Goal: Information Seeking & Learning: Learn about a topic

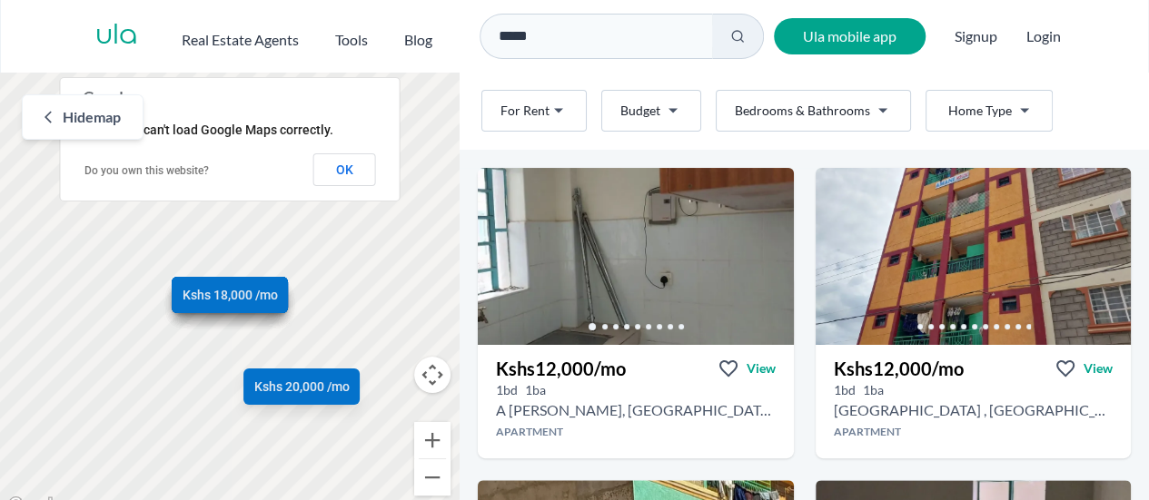
scroll to position [91, 0]
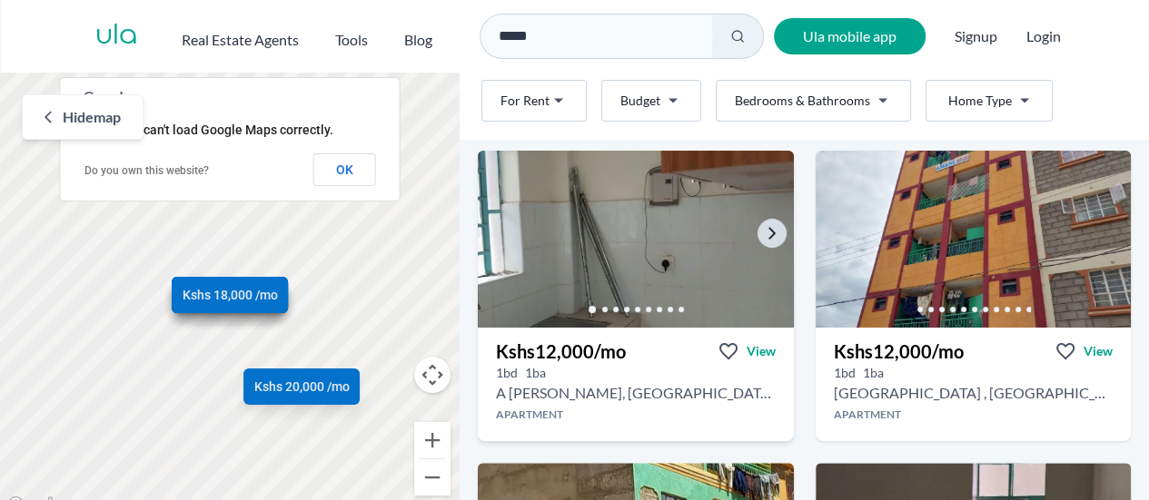
click at [616, 261] on img at bounding box center [634, 239] width 331 height 186
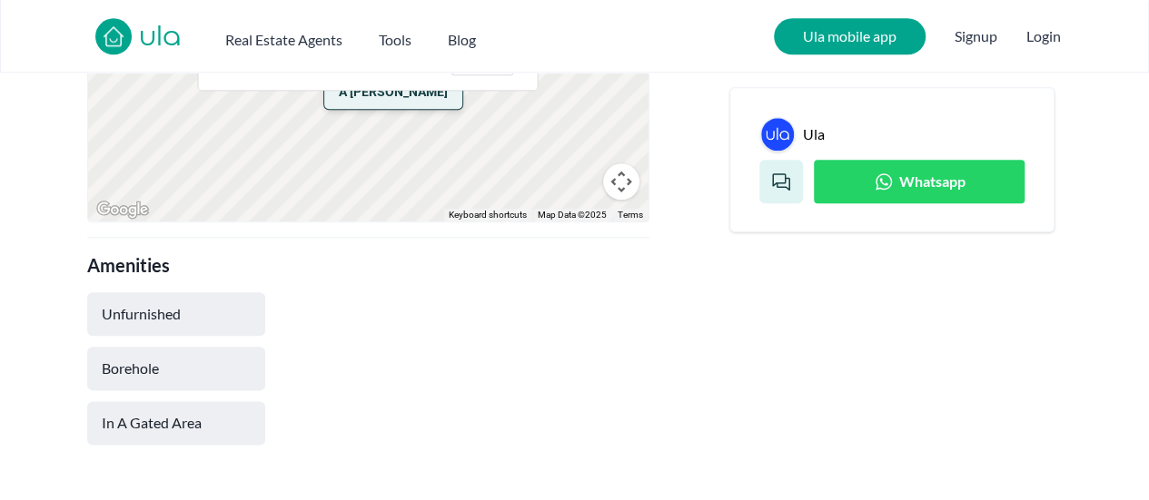
scroll to position [636, 0]
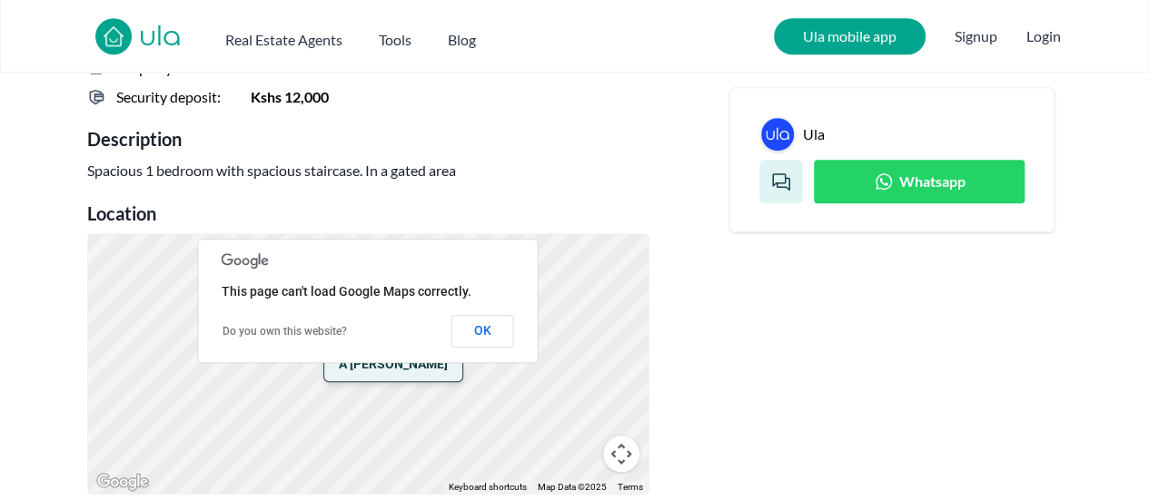
click at [481, 334] on button "OK" at bounding box center [482, 331] width 63 height 33
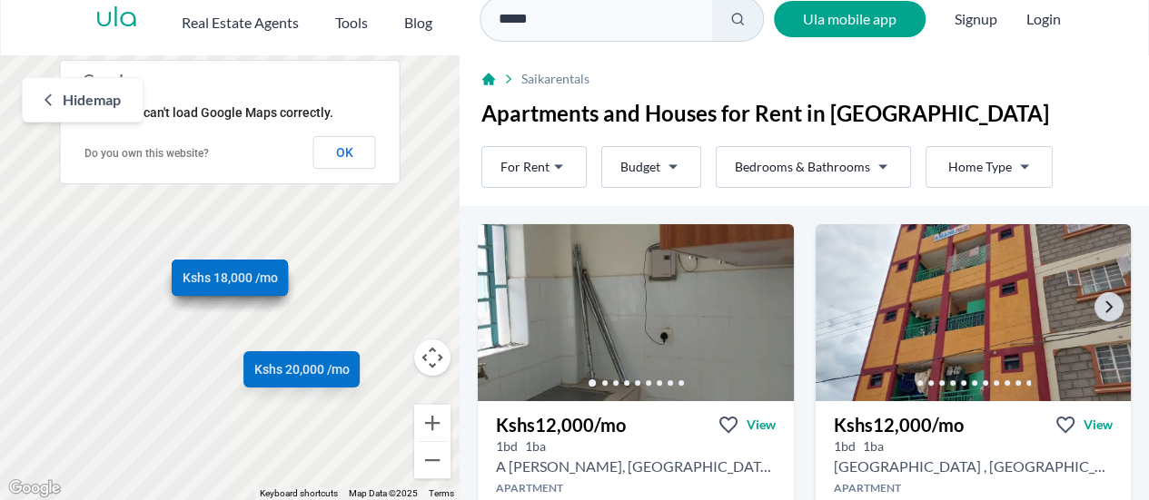
click at [932, 308] on img at bounding box center [972, 313] width 331 height 186
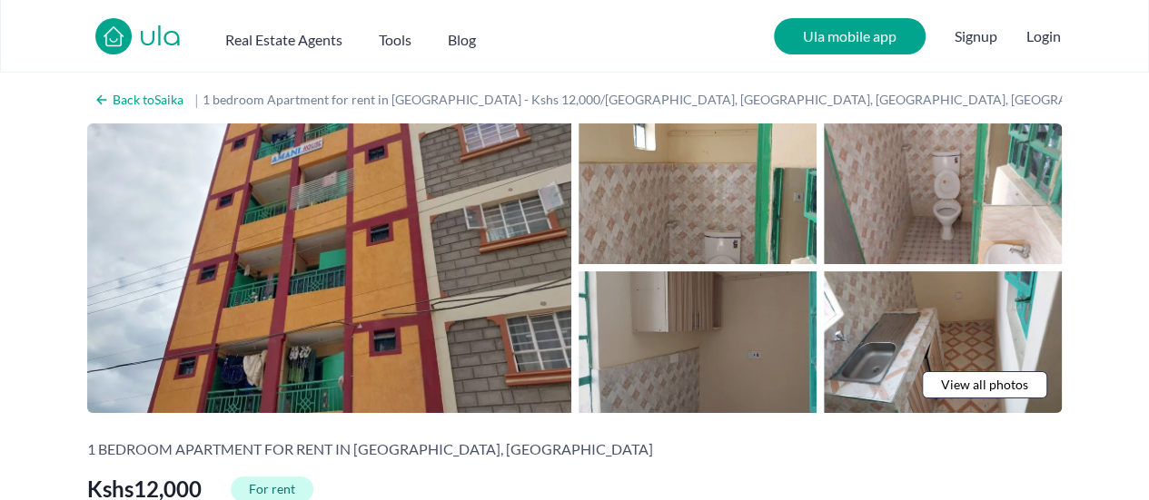
click at [682, 359] on img at bounding box center [697, 342] width 238 height 141
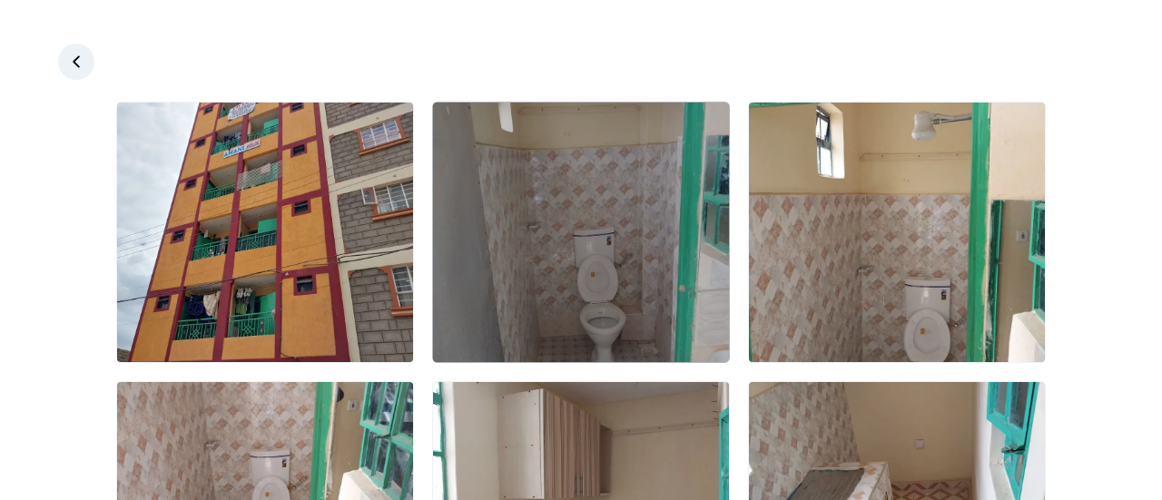
click at [647, 307] on img at bounding box center [581, 233] width 296 height 260
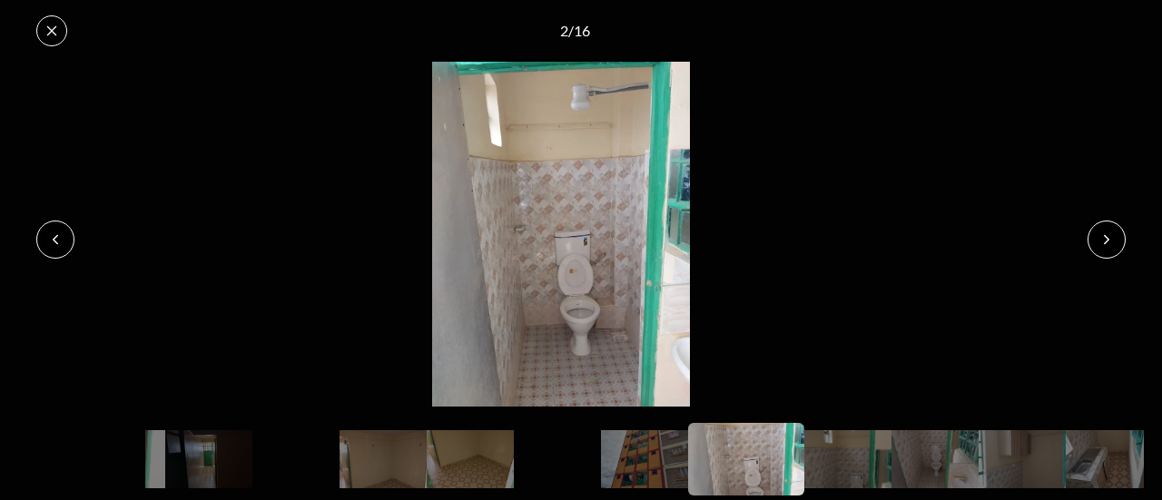
click at [1106, 241] on icon at bounding box center [1107, 239] width 15 height 15
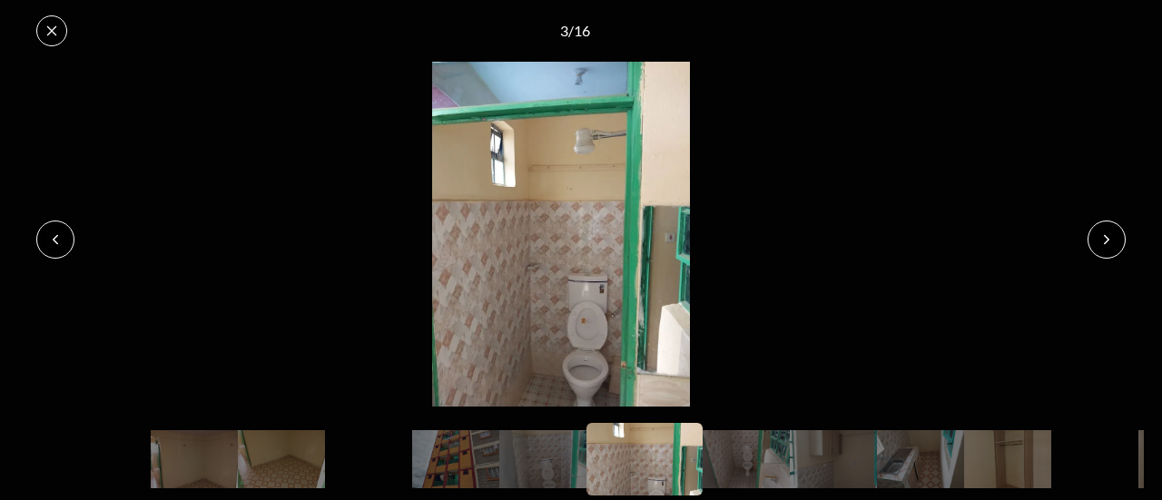
click at [1106, 241] on icon at bounding box center [1107, 239] width 15 height 15
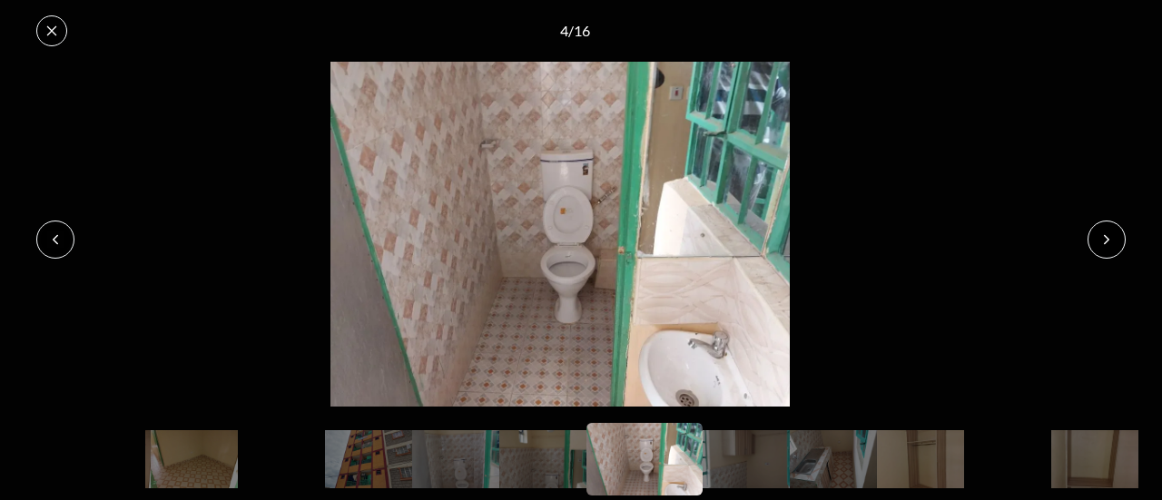
click at [1106, 241] on icon at bounding box center [1107, 239] width 15 height 15
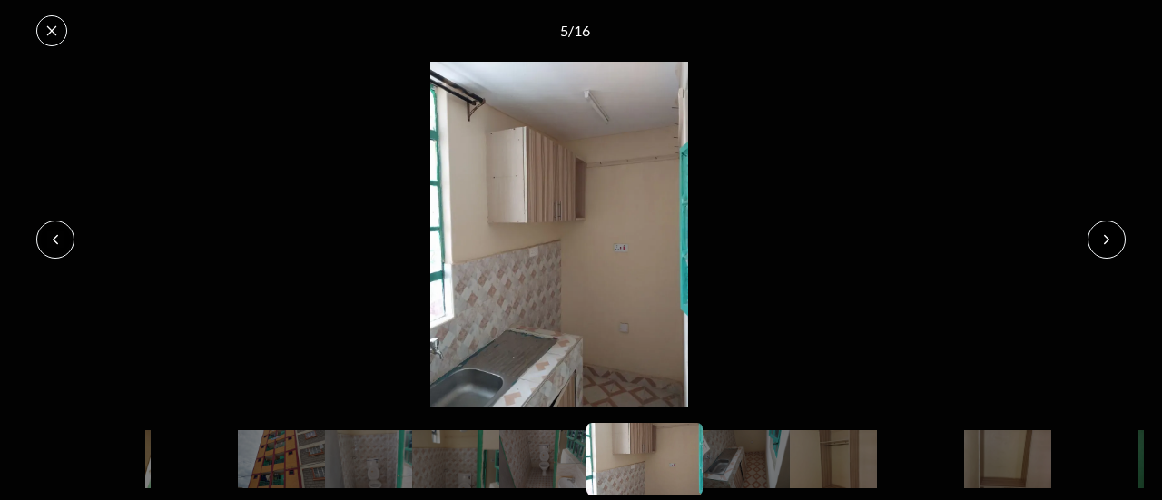
click at [1106, 241] on icon at bounding box center [1107, 239] width 15 height 15
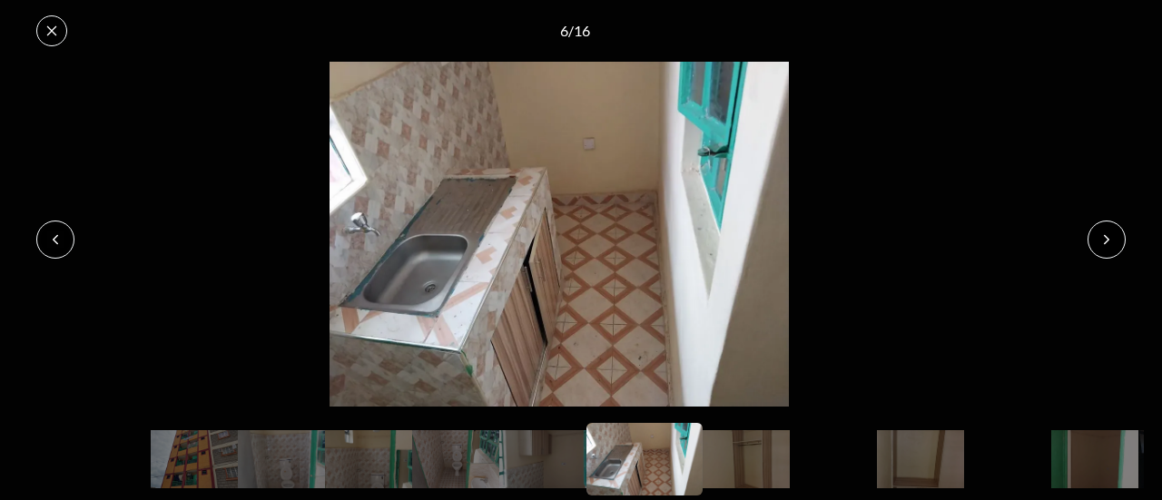
click at [1106, 241] on icon at bounding box center [1107, 239] width 15 height 15
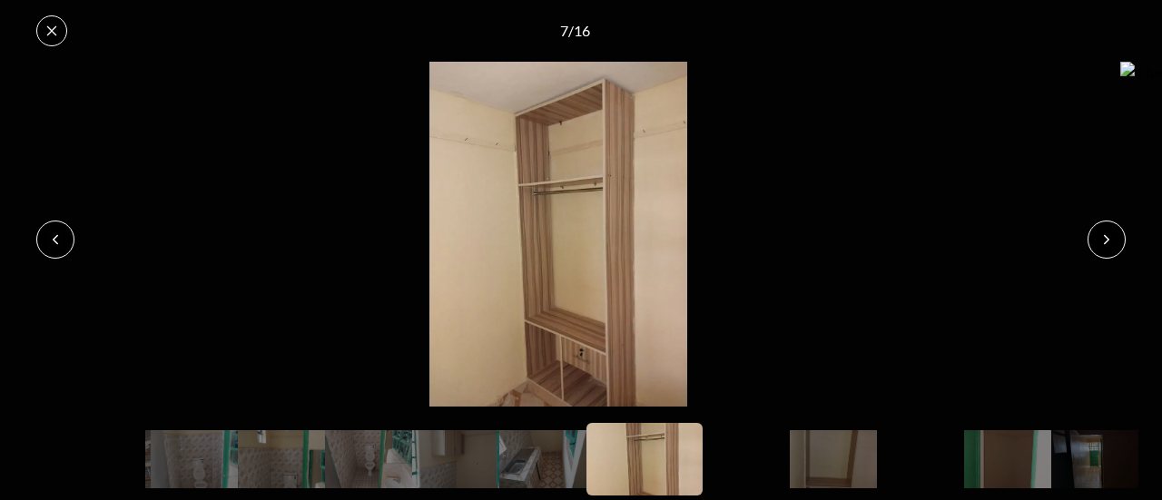
click at [1106, 241] on icon at bounding box center [1107, 239] width 15 height 15
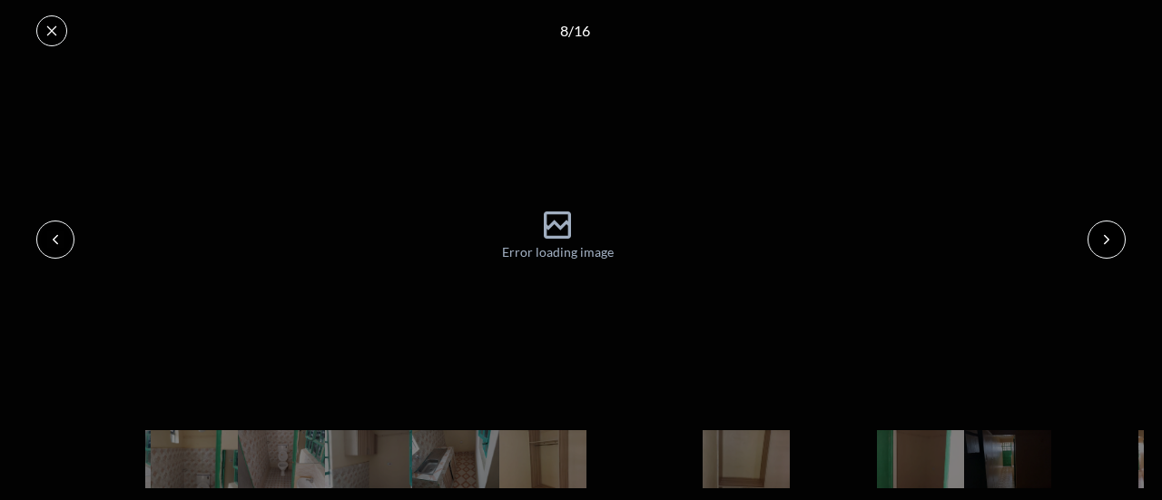
click at [1106, 241] on icon at bounding box center [1107, 239] width 15 height 15
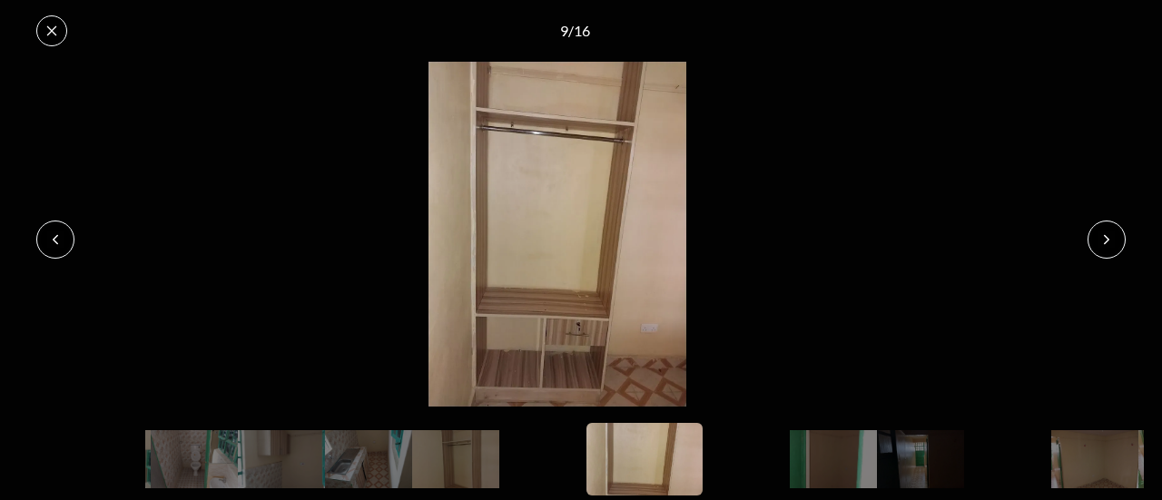
click at [60, 34] on button at bounding box center [51, 30] width 31 height 31
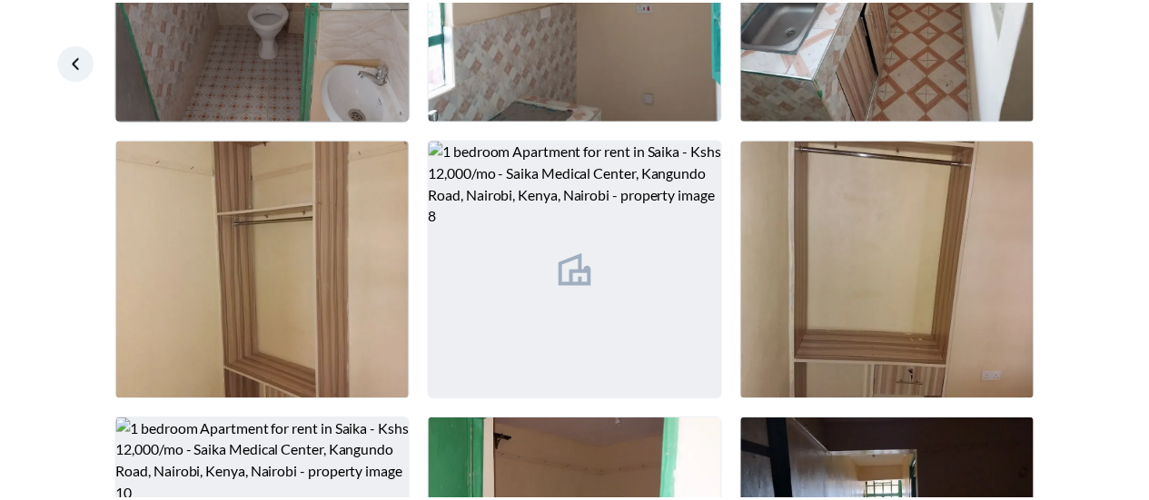
scroll to position [305, 0]
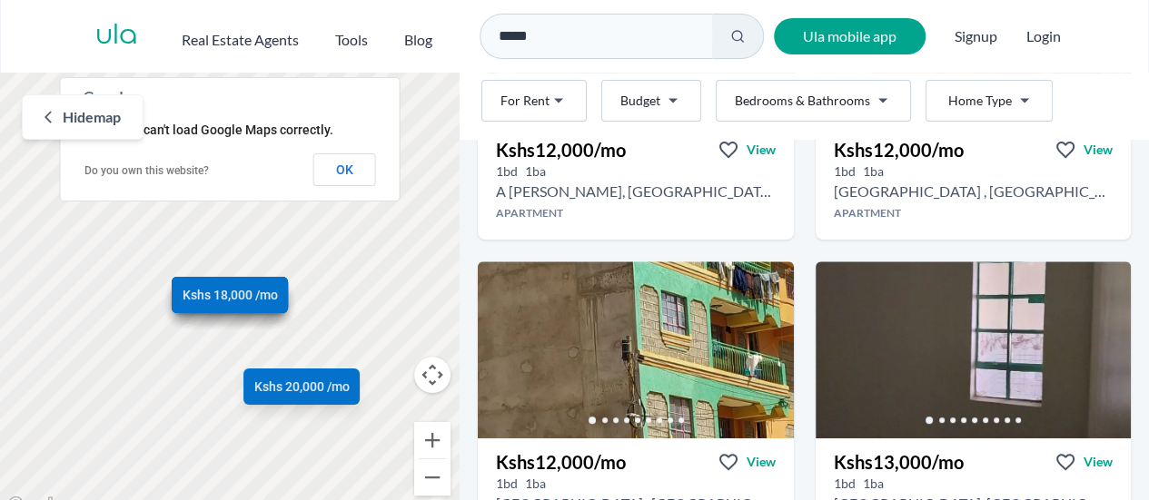
scroll to position [22, 0]
